Goal: Find specific page/section

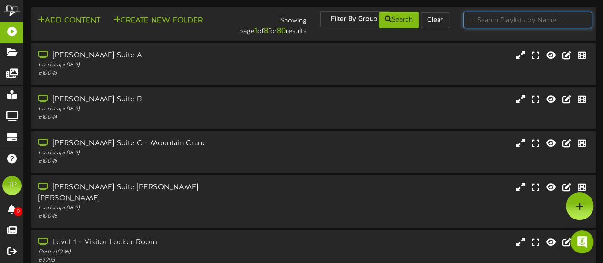
click at [492, 22] on input "text" at bounding box center [527, 20] width 129 height 16
type input "51"
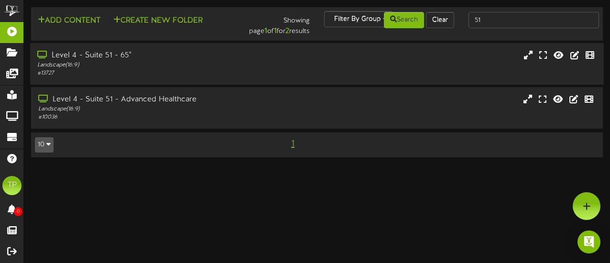
click at [150, 67] on div "Landscape ( 16:9 )" at bounding box center [149, 65] width 225 height 8
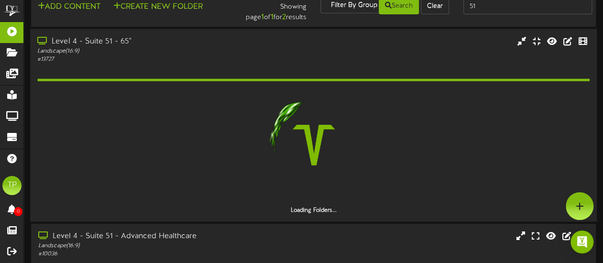
scroll to position [15, 0]
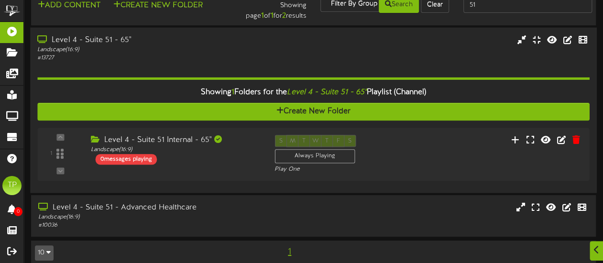
click at [152, 57] on div "# 13727" at bounding box center [147, 58] width 221 height 8
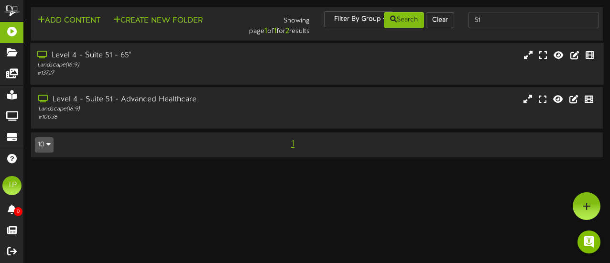
click at [159, 63] on div "Landscape ( 16:9 )" at bounding box center [149, 65] width 225 height 8
